Goal: Find specific page/section: Find specific page/section

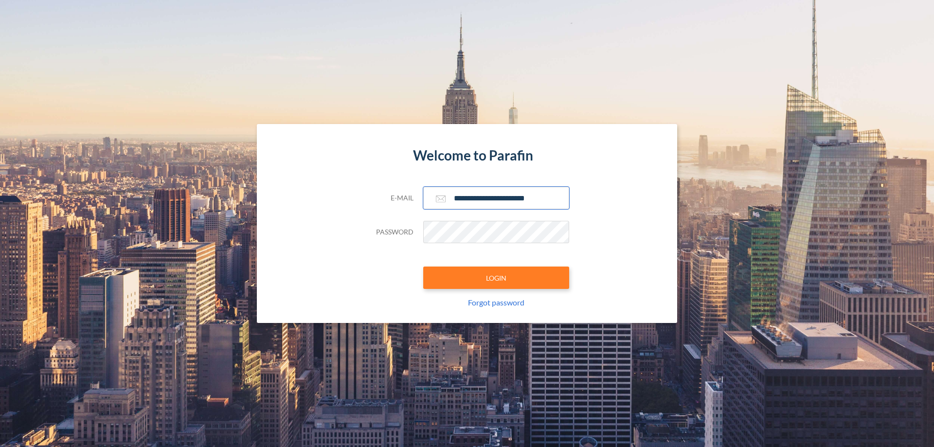
type input "**********"
click at [496, 278] on button "LOGIN" at bounding box center [496, 278] width 146 height 22
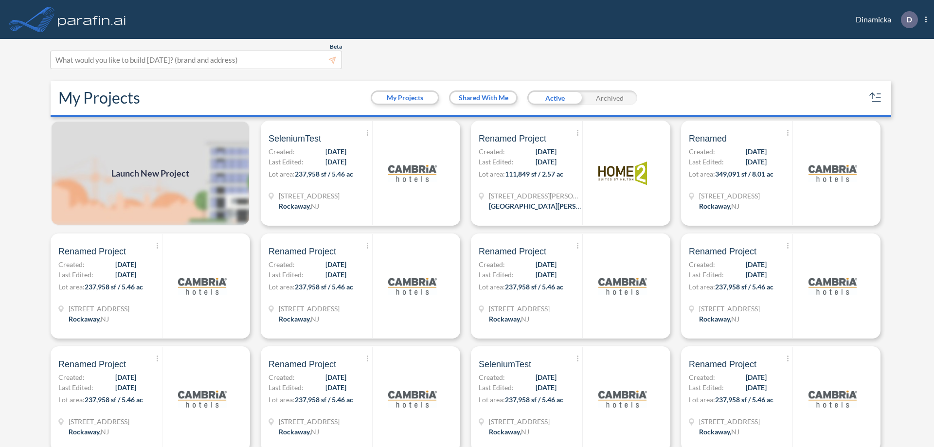
scroll to position [2, 0]
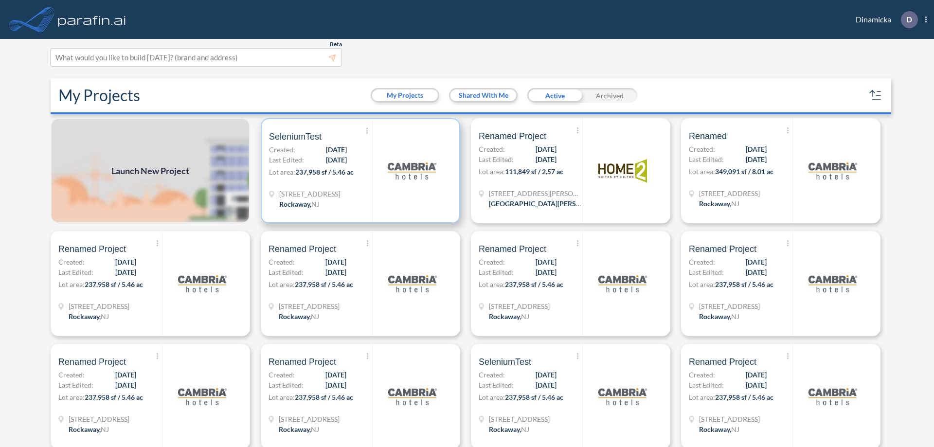
click at [359, 171] on p "Lot area: 237,958 sf / 5.46 ac" at bounding box center [320, 174] width 103 height 14
